Goal: Transaction & Acquisition: Obtain resource

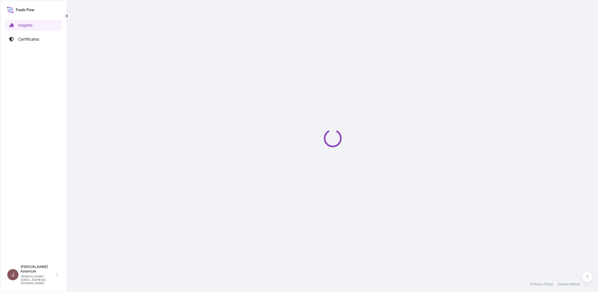
select select "2025"
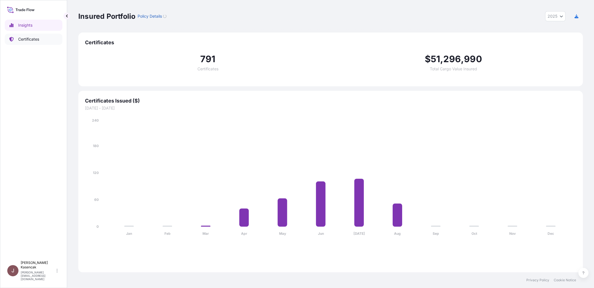
click at [28, 41] on p "Certificates" at bounding box center [28, 39] width 21 height 6
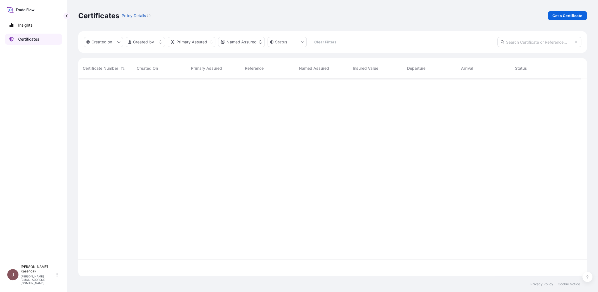
scroll to position [183, 499]
click at [573, 15] on link "Get a Certificate" at bounding box center [567, 15] width 39 height 9
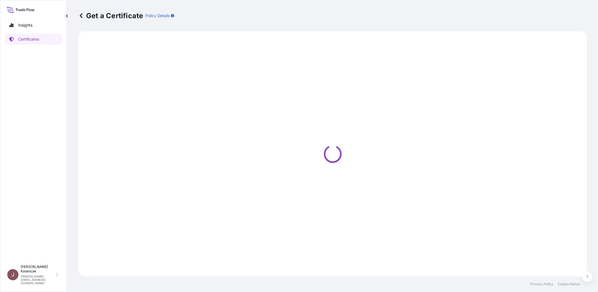
select select "Barge"
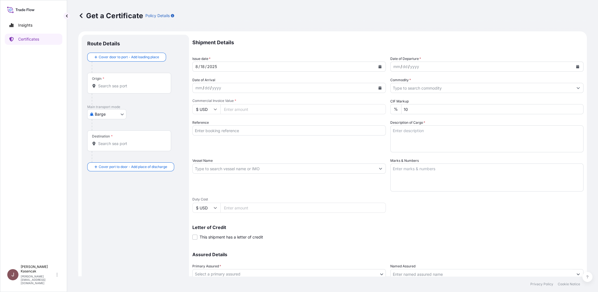
click at [447, 72] on div "mm / dd / yyyy" at bounding box center [482, 67] width 183 height 10
click at [573, 71] on button "Calendar" at bounding box center [577, 66] width 9 height 9
click at [439, 146] on div "12" at bounding box center [433, 141] width 10 height 10
click at [292, 93] on div "mm / dd / yyyy" at bounding box center [284, 88] width 183 height 10
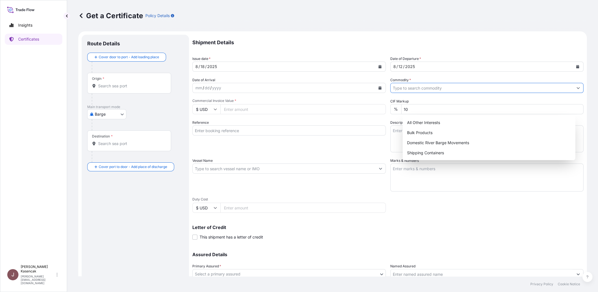
click at [430, 93] on input "Commodity *" at bounding box center [482, 88] width 183 height 10
click at [431, 156] on div "Shipping Containers" at bounding box center [489, 153] width 168 height 10
type input "Shipping Containers"
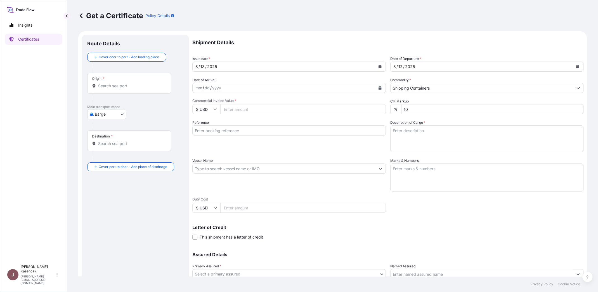
click at [277, 114] on input "Commercial Invoice Value *" at bounding box center [303, 109] width 166 height 10
paste input "96202.22"
type input "96202.22"
click at [263, 135] on input "Reference" at bounding box center [289, 130] width 194 height 10
type input "80000107177"
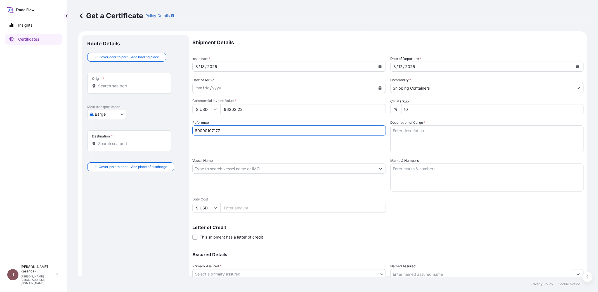
click at [386, 152] on div "Reference 80000107177" at bounding box center [289, 136] width 194 height 32
click at [399, 166] on div "Shipment Details Issue date * [DATE] Date of Departure * [DATE] Date of Arrival…" at bounding box center [387, 168] width 391 height 267
drag, startPoint x: 411, startPoint y: 163, endPoint x: 397, endPoint y: 161, distance: 13.4
click at [411, 152] on textarea "Description of Cargo *" at bounding box center [487, 138] width 194 height 27
click at [472, 152] on textarea "Description of Cargo *" at bounding box center [487, 138] width 194 height 27
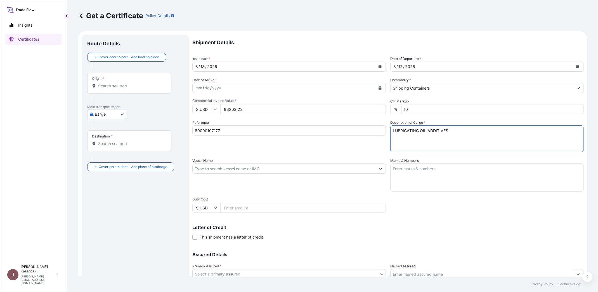
type textarea "LUBRICATING OIL ADDITIVES"
click at [270, 173] on input "Vessel Name" at bounding box center [284, 168] width 183 height 10
paste input "MSC [PERSON_NAME] [PERSON_NAME]"
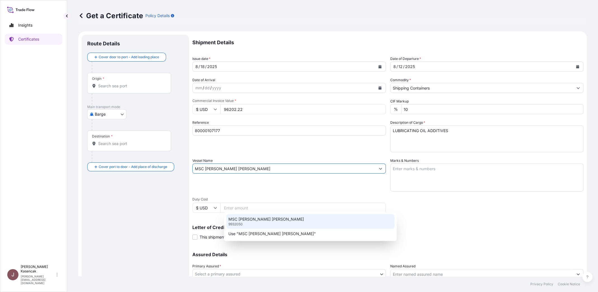
click at [251, 225] on div "MSC [PERSON_NAME] [PERSON_NAME] 9932050" at bounding box center [310, 221] width 168 height 15
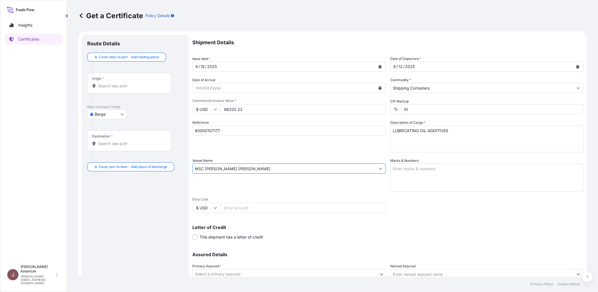
type input "MSC [PERSON_NAME] [PERSON_NAME]"
click at [430, 191] on textarea "Marks & Numbers" at bounding box center [487, 177] width 194 height 28
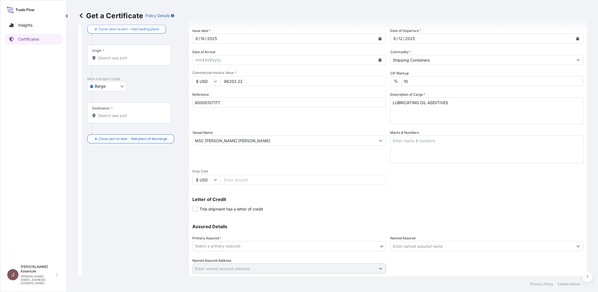
click at [437, 163] on textarea "Marks & Numbers" at bounding box center [487, 149] width 194 height 28
paste textarea "DNLKOREA CO LTD"
click at [476, 163] on textarea "DNLKOREA CO LTD" at bounding box center [487, 149] width 194 height 28
paste textarea "13,032"
click at [454, 163] on textarea "DNLKOREA CO LTD NW: 13,032 KG GW: 14,592.60 KG" at bounding box center [487, 149] width 194 height 28
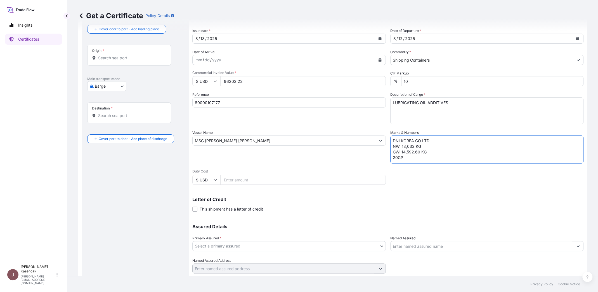
scroll to position [3, 0]
click at [482, 163] on textarea "DNLKOREA CO LTD NW: 13,032 KG GW: 14,592.60 KG 20GP" at bounding box center [487, 149] width 194 height 28
paste textarea "MEDU3719053"
click at [452, 163] on textarea "DNLKOREA CO LTD NW: 13,032 KG GW: 14,592.60 KG 20GP MEDU3719053 /" at bounding box center [487, 149] width 194 height 28
paste textarea "209272"
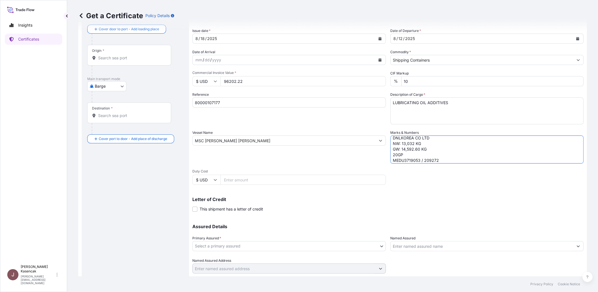
scroll to position [106, 0]
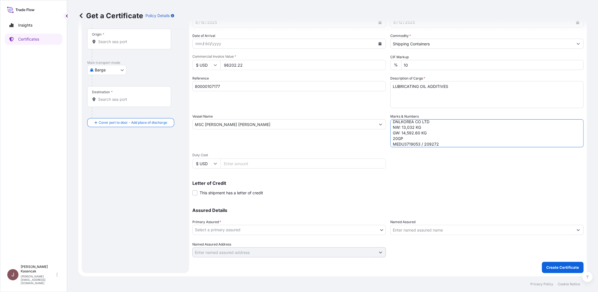
type textarea "DNLKOREA CO LTD NW: 13,032 KG GW: 14,592.60 KG 20GP MEDU3719053 / 209272"
click at [363, 213] on body "Insights Certificates J [PERSON_NAME] [PERSON_NAME][EMAIL_ADDRESS][DOMAIN_NAME]…" at bounding box center [299, 146] width 598 height 292
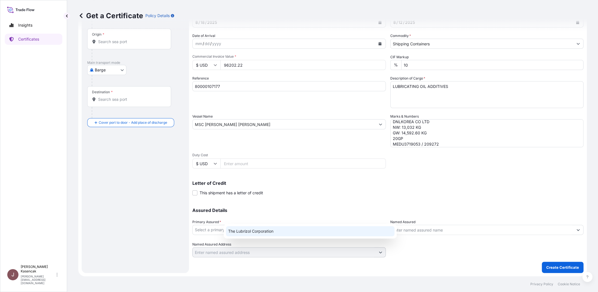
click at [334, 232] on div "The Lubrizol Corporation" at bounding box center [310, 231] width 169 height 10
select select "31566"
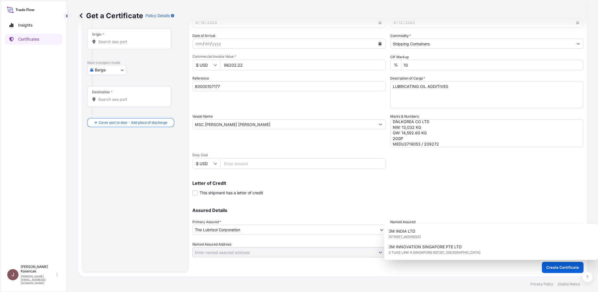
click at [450, 225] on input "Named Assured" at bounding box center [482, 230] width 183 height 10
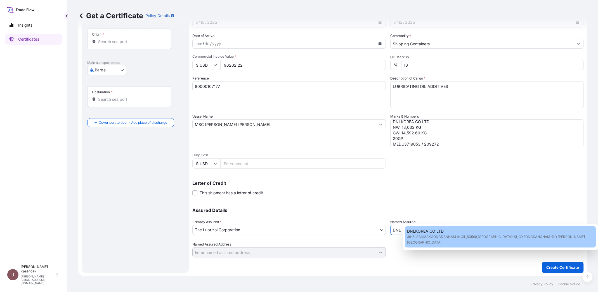
click at [430, 235] on span "39-5, SANMAKGONGDANNAM 4-GIL,50568,[GEOGRAPHIC_DATA]-SI, GYEONGSANGNAM-DO [PERS…" at bounding box center [500, 239] width 187 height 11
type input "DNLKOREA CO LTD"
type input "39-5, SANMAKGONGDANNAM 4-GIL,50568,[GEOGRAPHIC_DATA]-SI, GYEONGSANGNAM-DO [PERS…"
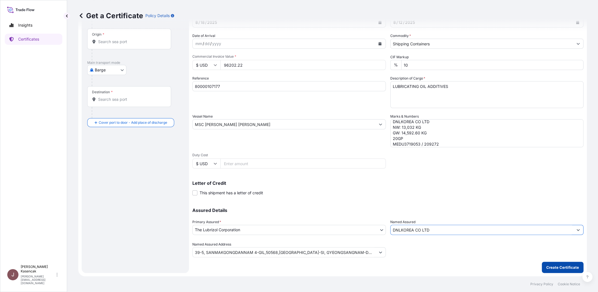
type input "DNLKOREA CO LTD"
click at [554, 264] on p "Create Certificate" at bounding box center [563, 267] width 33 height 6
click at [560, 267] on button "Create Certificate" at bounding box center [563, 267] width 42 height 11
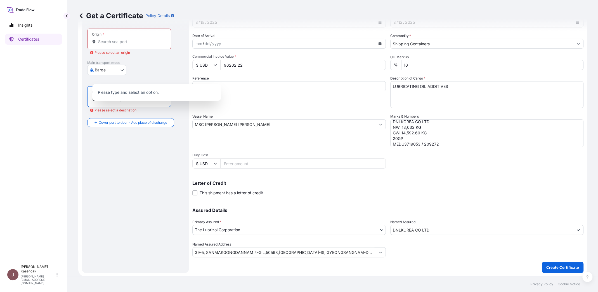
click at [107, 96] on input "Destination * Please select a destination" at bounding box center [131, 99] width 66 height 6
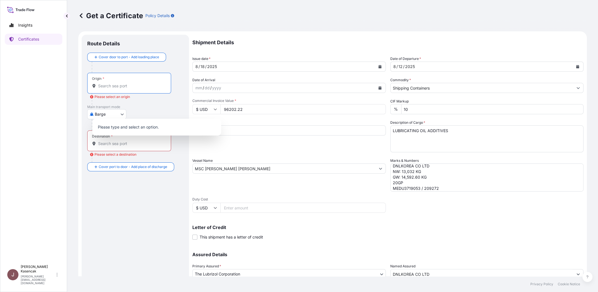
click at [126, 89] on input "Origin * Please select an origin" at bounding box center [131, 86] width 66 height 6
click at [154, 130] on div at bounding box center [138, 124] width 92 height 11
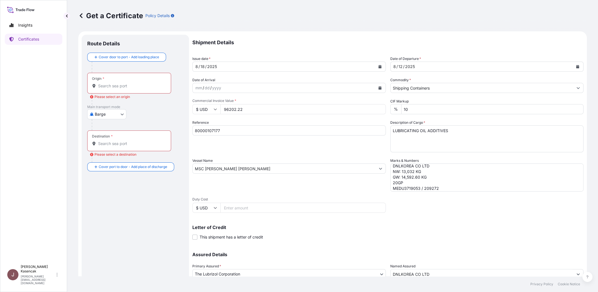
click at [113, 140] on body "0 options available. 0 options available. Insights Certificates J [PERSON_NAME]…" at bounding box center [299, 146] width 598 height 292
click at [119, 191] on span "Ocean Vessel" at bounding box center [115, 188] width 25 height 6
select select "Ocean Vessel"
click at [114, 91] on input "Origin *" at bounding box center [131, 88] width 66 height 6
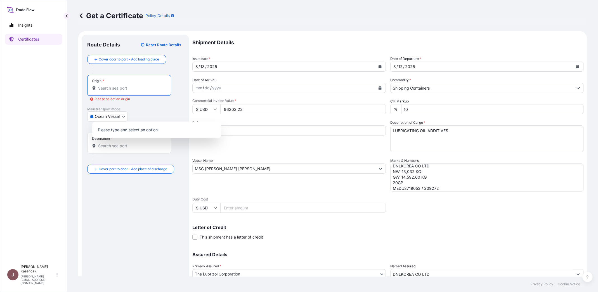
click at [137, 91] on input "Origin * Please select an origin" at bounding box center [131, 88] width 66 height 6
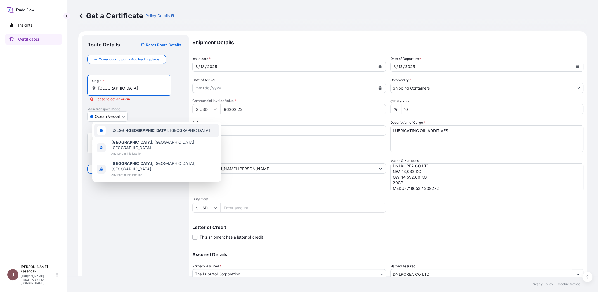
click at [133, 136] on div "USLGB - [GEOGRAPHIC_DATA] , [GEOGRAPHIC_DATA]" at bounding box center [157, 130] width 124 height 13
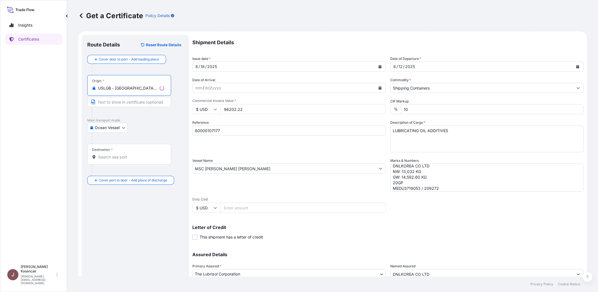
type input "USLGB - [GEOGRAPHIC_DATA], [GEOGRAPHIC_DATA]"
click at [131, 160] on input "Destination *" at bounding box center [131, 157] width 66 height 6
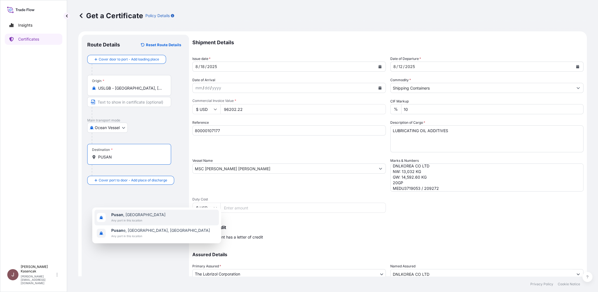
click at [132, 223] on span "Any port in this location" at bounding box center [138, 220] width 54 height 6
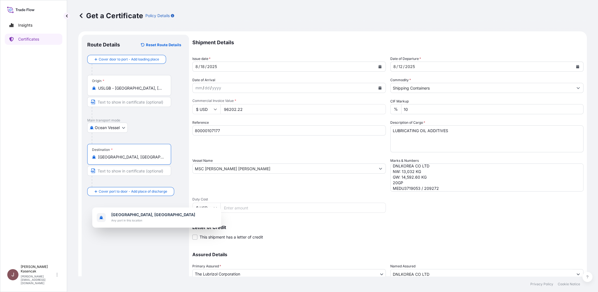
click at [110, 160] on input "[GEOGRAPHIC_DATA], [GEOGRAPHIC_DATA]" at bounding box center [131, 157] width 66 height 6
click at [125, 222] on span "Any port in this location" at bounding box center [138, 220] width 55 height 6
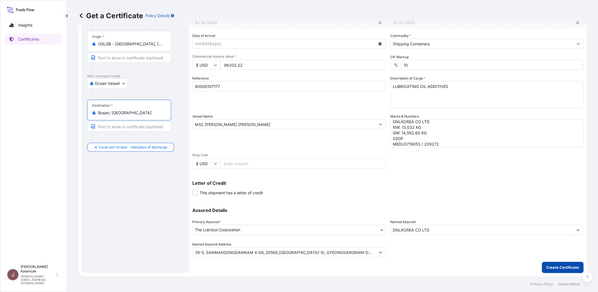
type input "Busan, [GEOGRAPHIC_DATA]"
click at [556, 264] on p "Create Certificate" at bounding box center [563, 267] width 33 height 6
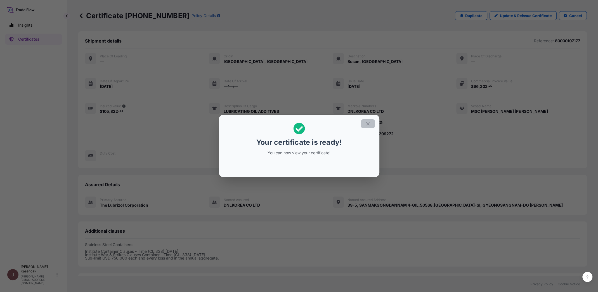
click at [371, 121] on icon "button" at bounding box center [368, 123] width 5 height 5
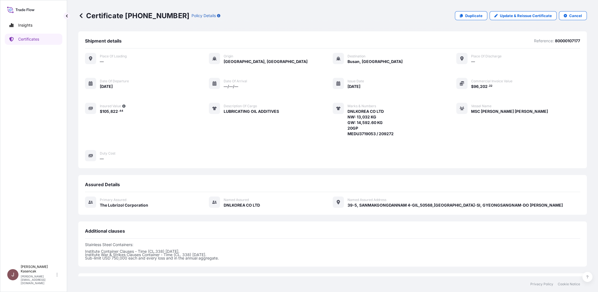
scroll to position [116, 0]
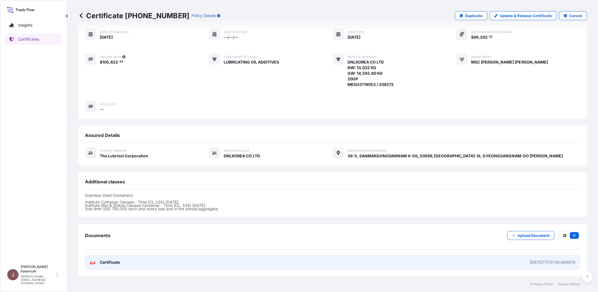
click at [119, 259] on span "Certificate" at bounding box center [110, 262] width 20 height 6
